Goal: Check status: Check status

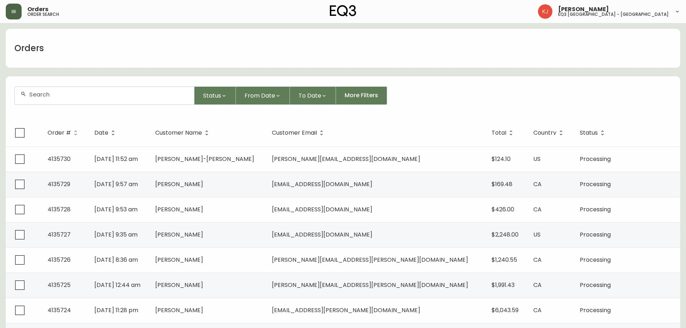
click at [12, 17] on button "button" at bounding box center [14, 12] width 16 height 16
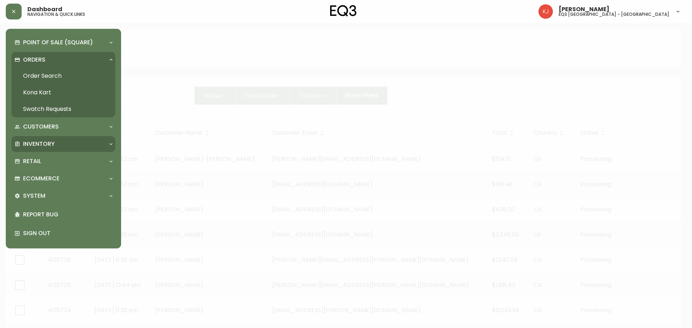
click at [41, 140] on p "Inventory" at bounding box center [39, 144] width 32 height 8
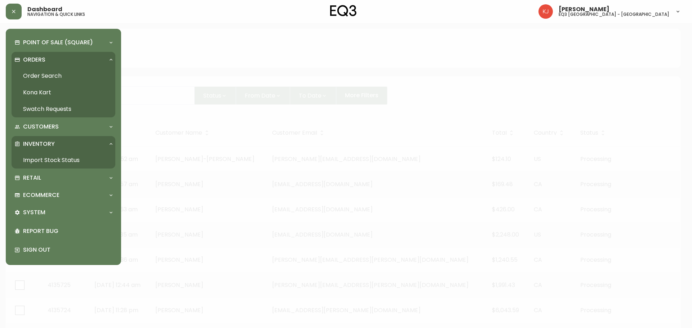
click at [43, 163] on link "Import Stock Status" at bounding box center [64, 160] width 104 height 17
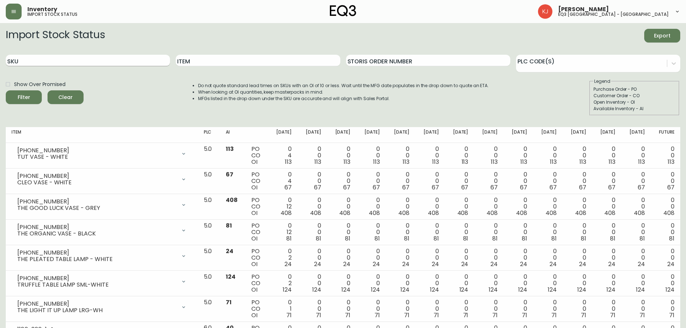
click at [74, 59] on input "SKU" at bounding box center [88, 61] width 164 height 12
paste input "[PHONE_NUMBER]"
type input "[PHONE_NUMBER]"
click at [6, 90] on button "Filter" at bounding box center [24, 97] width 36 height 14
